Goal: Task Accomplishment & Management: Manage account settings

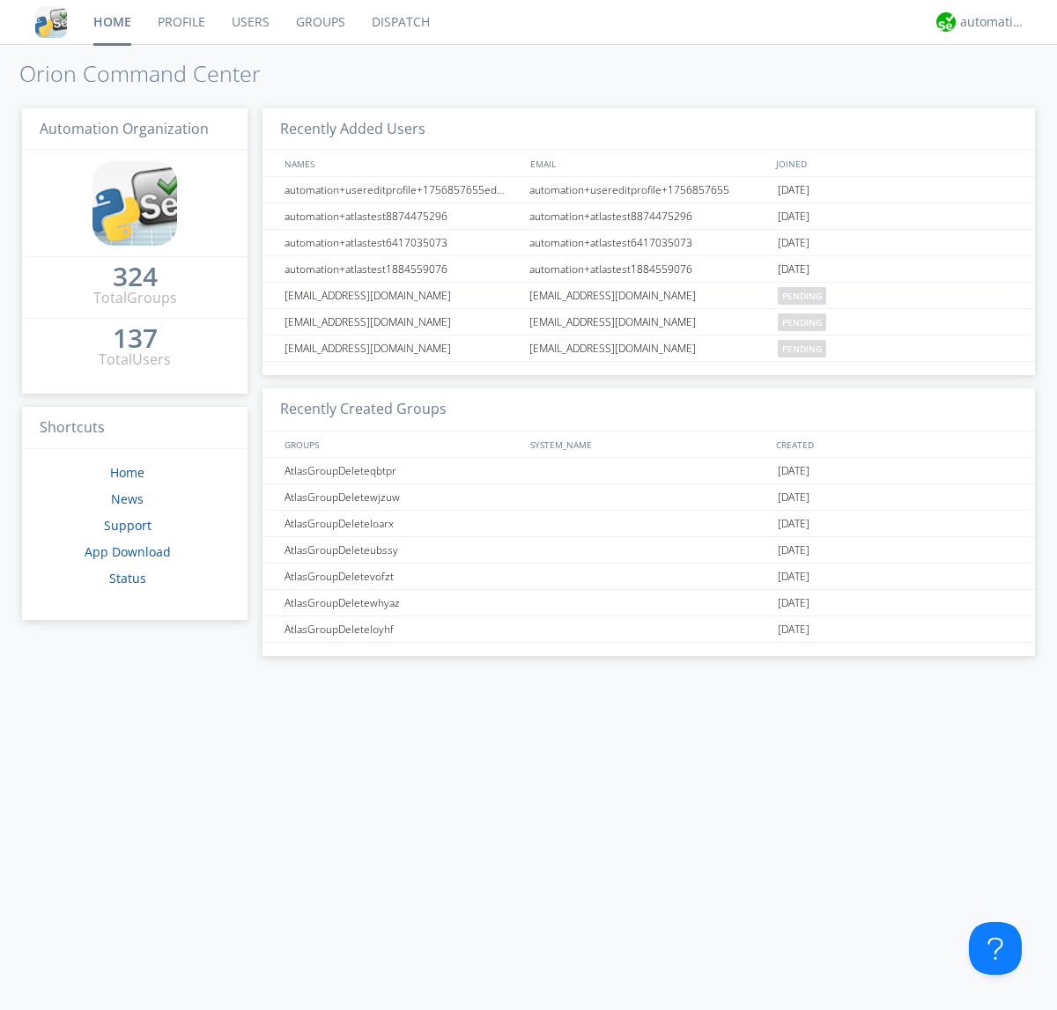
click at [249, 22] on link "Users" at bounding box center [250, 22] width 64 height 44
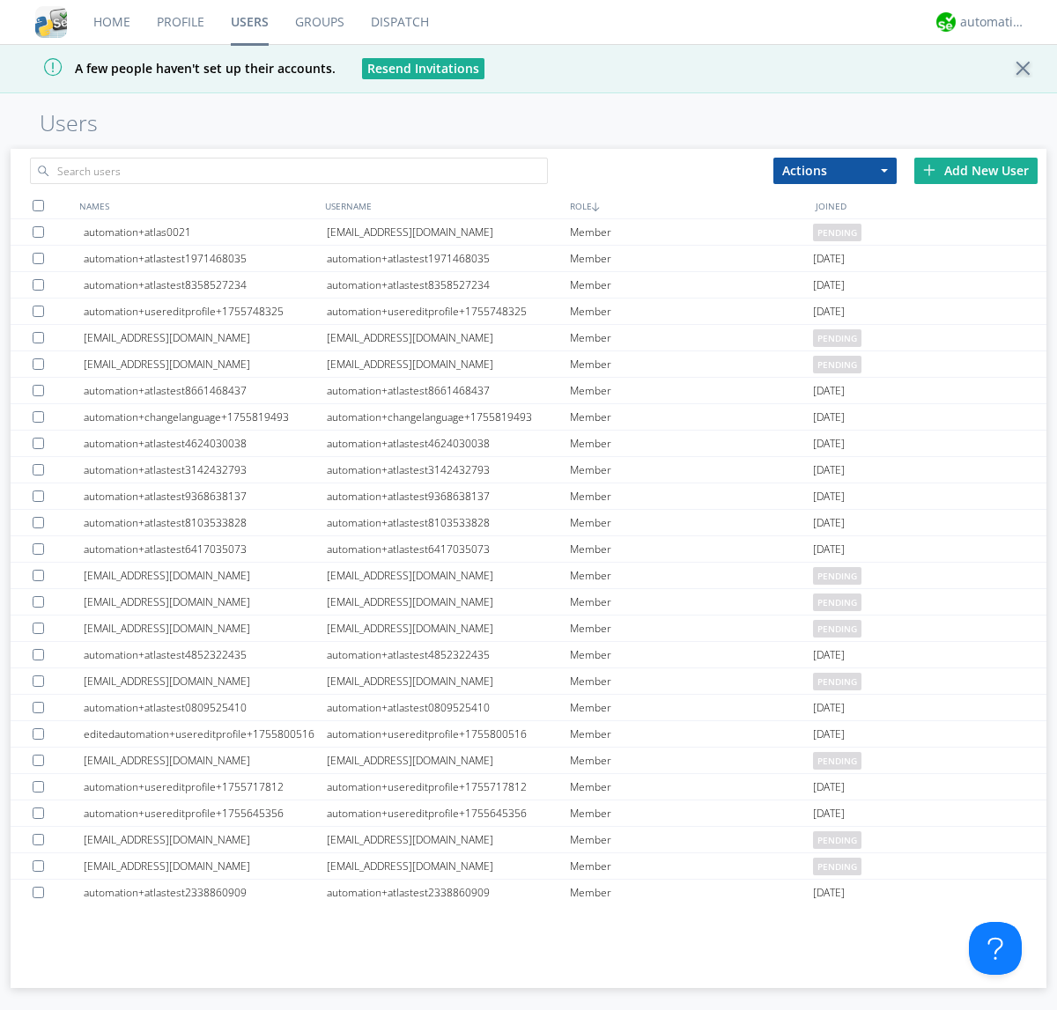
click at [976, 170] on div "Add New User" at bounding box center [975, 171] width 123 height 26
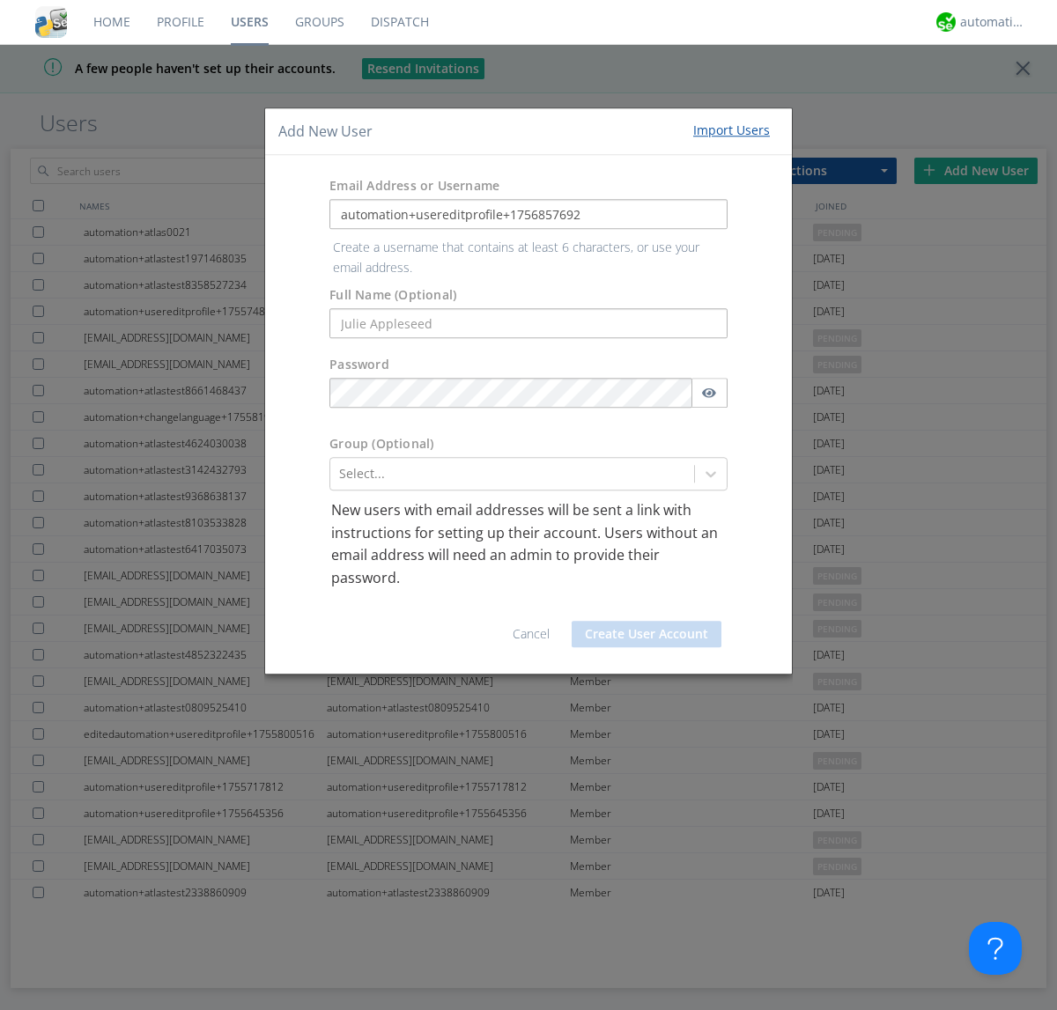
type input "automation+usereditprofile+1756857692"
click at [647, 621] on button "Create User Account" at bounding box center [647, 634] width 150 height 26
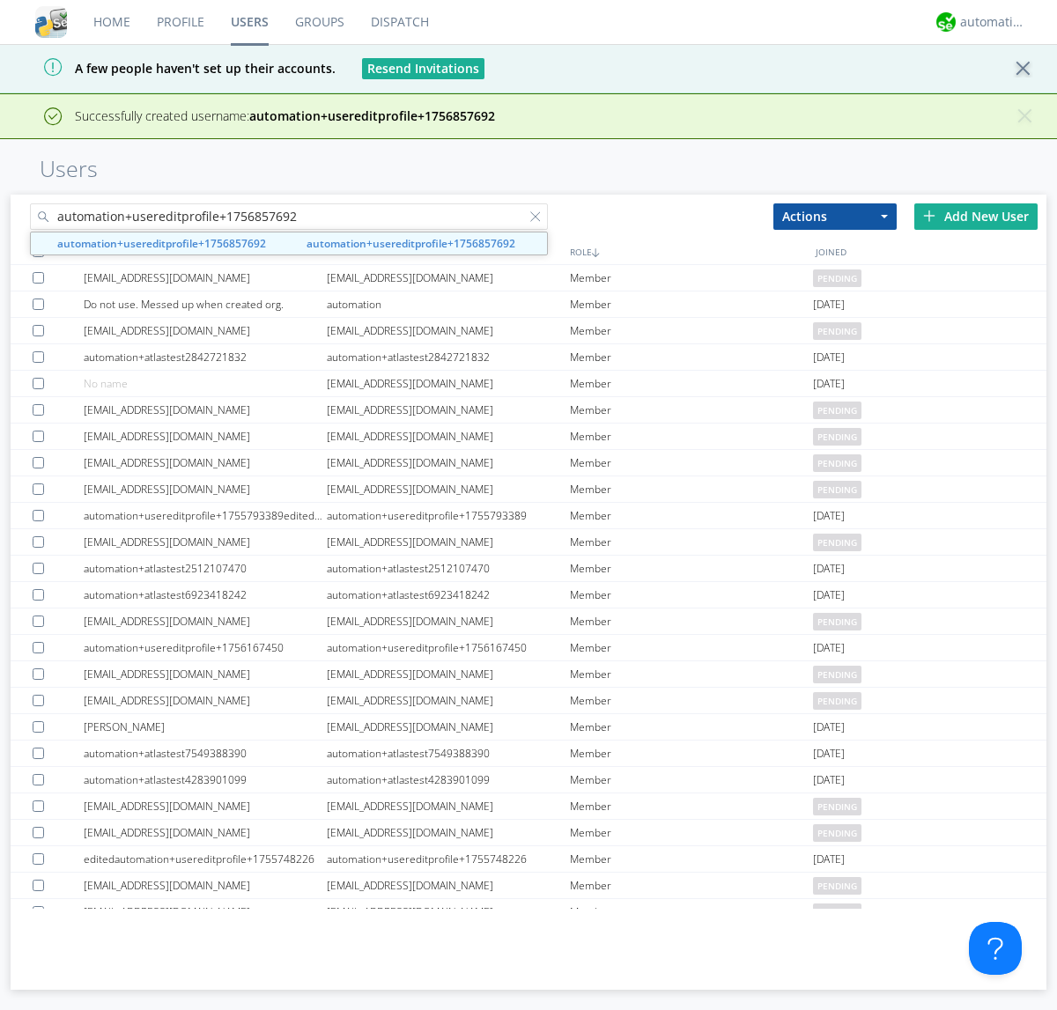
type input "automation+usereditprofile+1756857692"
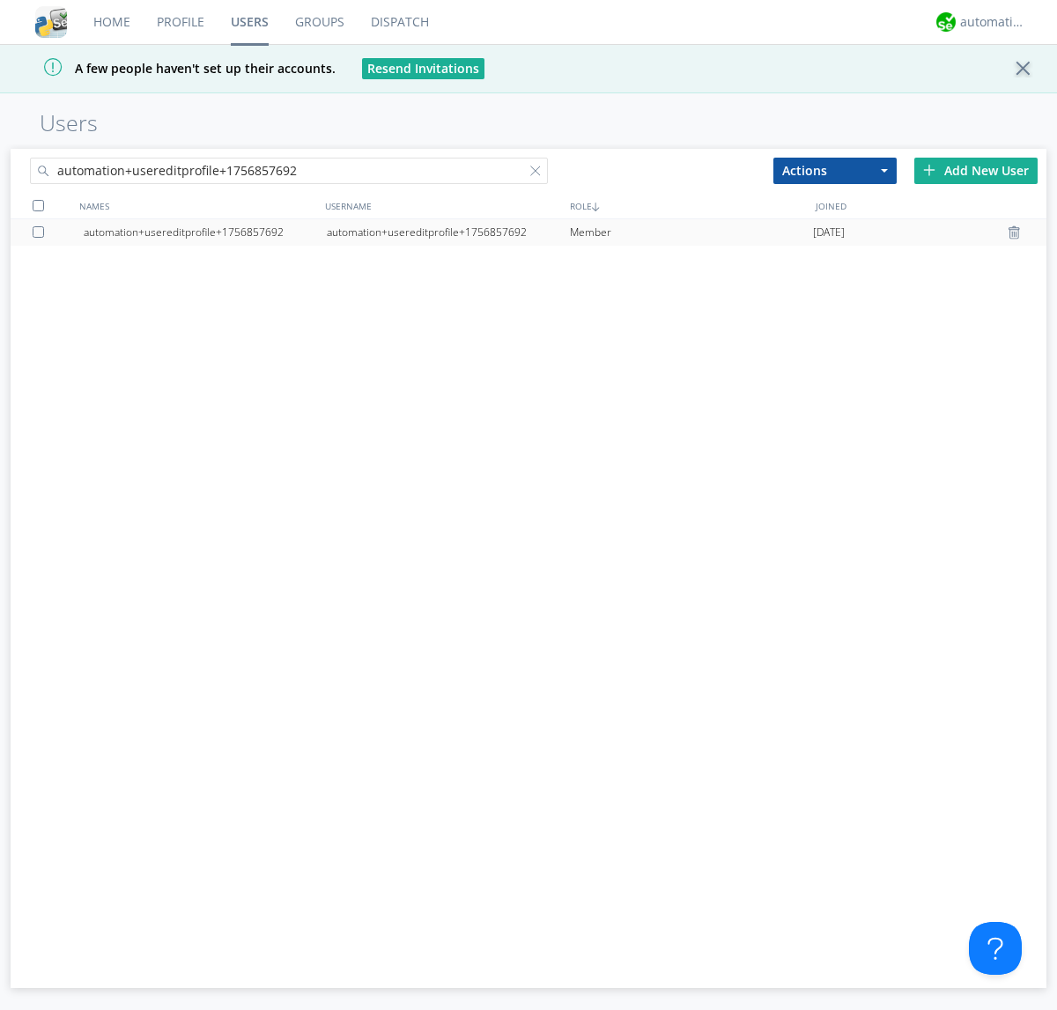
click at [448, 232] on div "automation+usereditprofile+1756857692" at bounding box center [448, 232] width 243 height 26
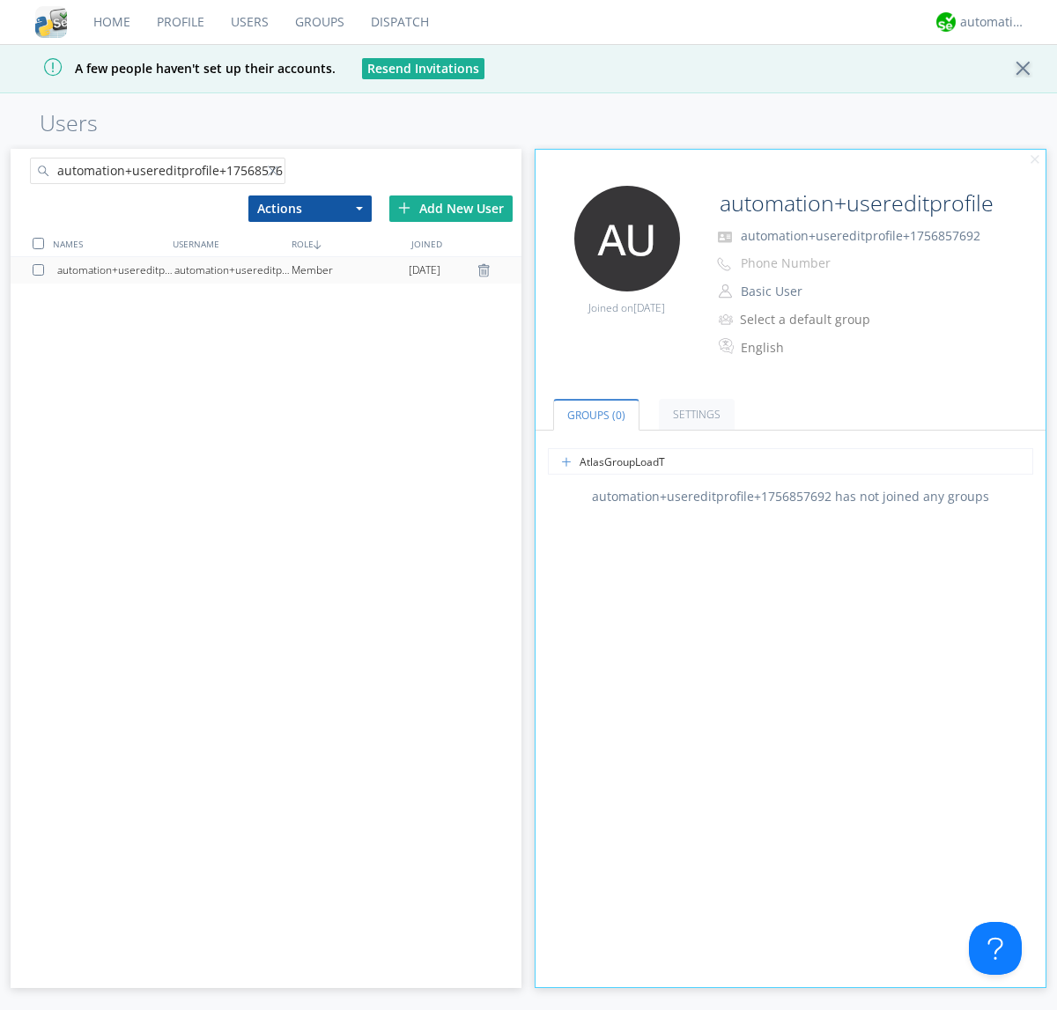
type input "AtlasGroupLoadTest"
